Goal: Task Accomplishment & Management: Complete application form

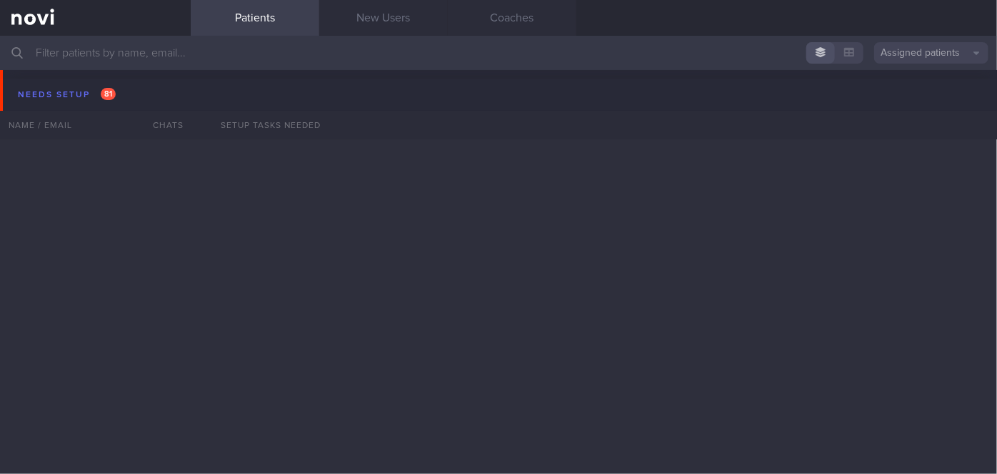
scroll to position [4488, 0]
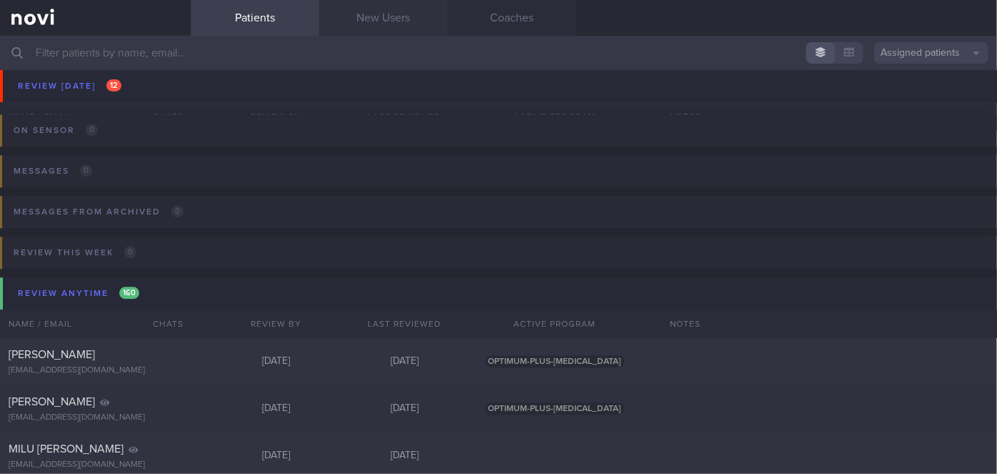
click at [406, 24] on link "New Users" at bounding box center [383, 18] width 129 height 36
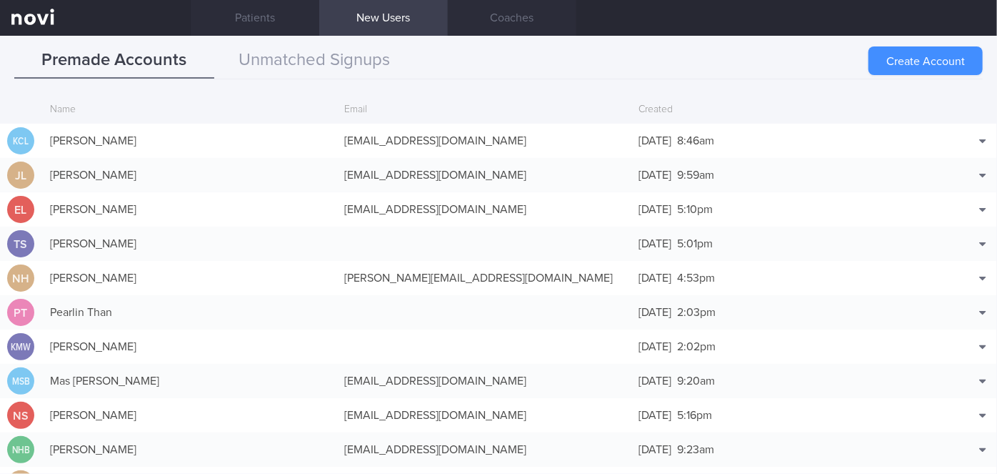
click at [922, 61] on button "Create Account" at bounding box center [926, 60] width 114 height 29
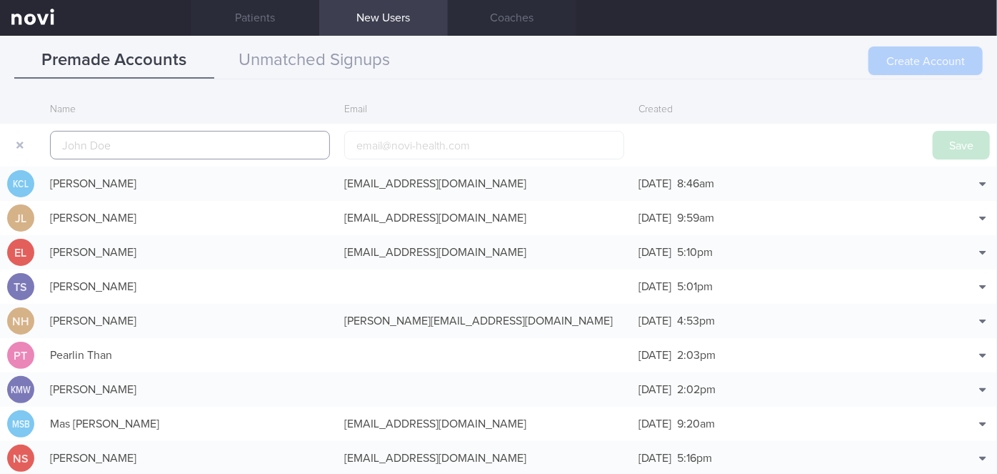
scroll to position [34, 0]
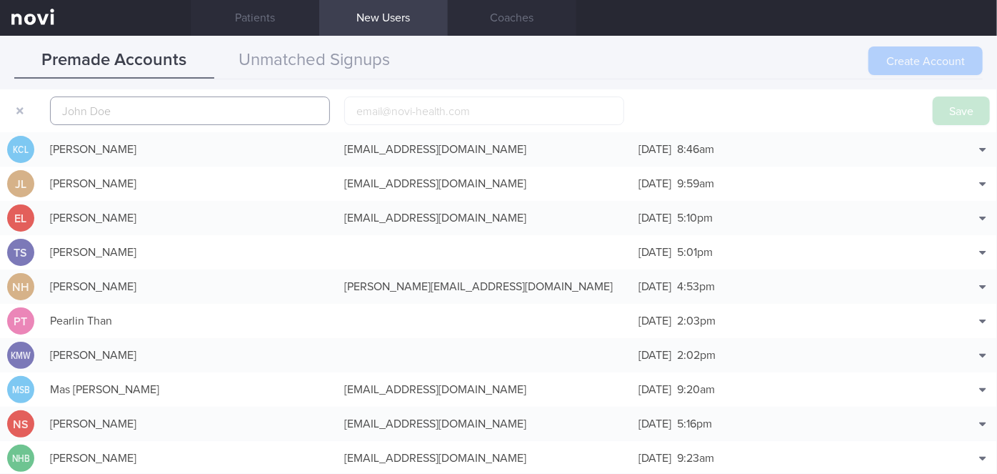
click at [189, 112] on input "text" at bounding box center [190, 110] width 280 height 29
paste input "[PERSON_NAME]"
type input "[PERSON_NAME]"
click at [416, 102] on input "email" at bounding box center [484, 110] width 280 height 29
paste input "[PERSON_NAME][EMAIL_ADDRESS][DOMAIN_NAME]"
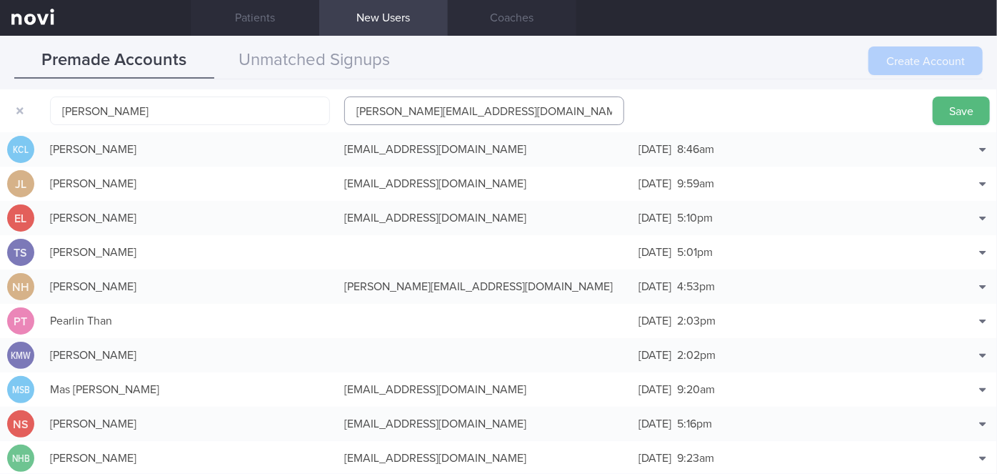
click at [444, 108] on input "[PERSON_NAME][EMAIL_ADDRESS][DOMAIN_NAME]" at bounding box center [484, 110] width 280 height 29
type input "[PERSON_NAME][EMAIL_ADDRESS][DOMAIN_NAME]"
click at [962, 106] on button "Save" at bounding box center [961, 110] width 57 height 29
